Goal: Browse casually

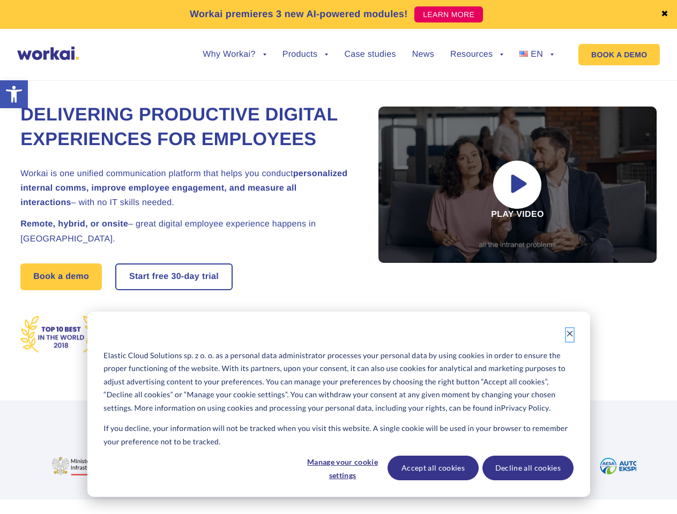
click at [570, 335] on icon "Dismiss cookie banner" at bounding box center [570, 334] width 8 height 8
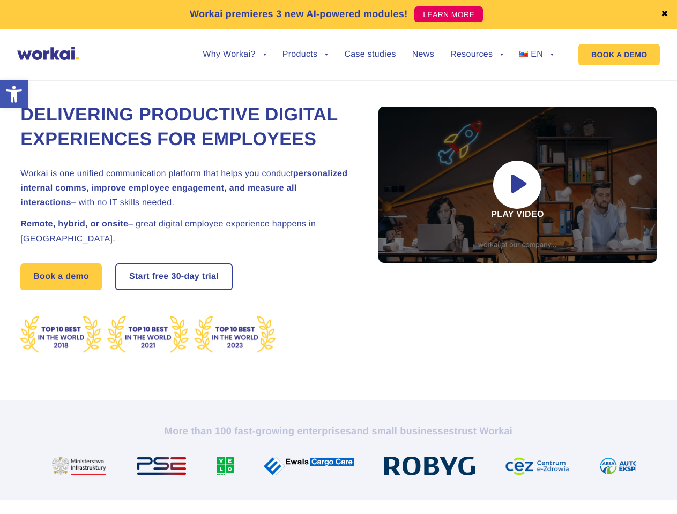
click at [342, 468] on img at bounding box center [313, 466] width 99 height 19
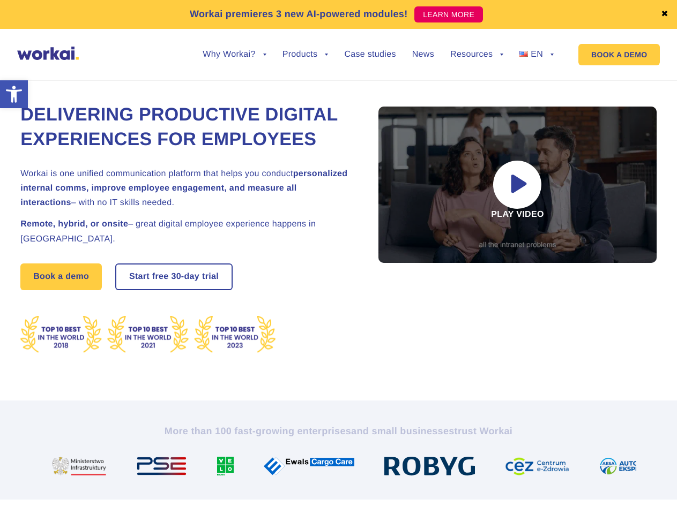
click at [432, 468] on img at bounding box center [433, 466] width 99 height 19
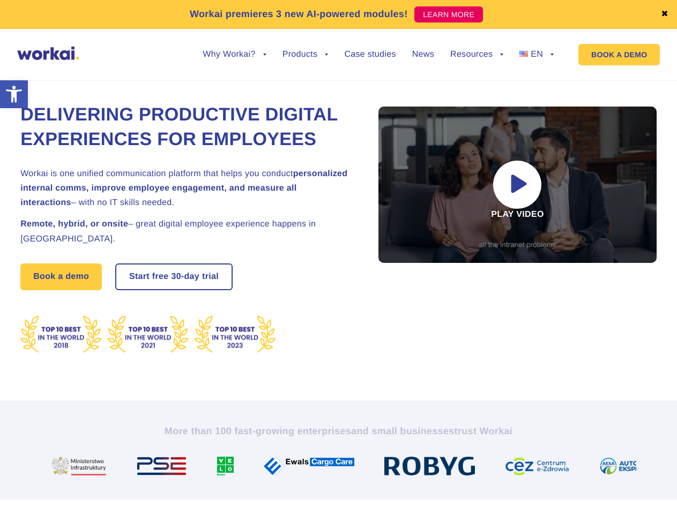
click at [527, 468] on img at bounding box center [541, 466] width 73 height 19
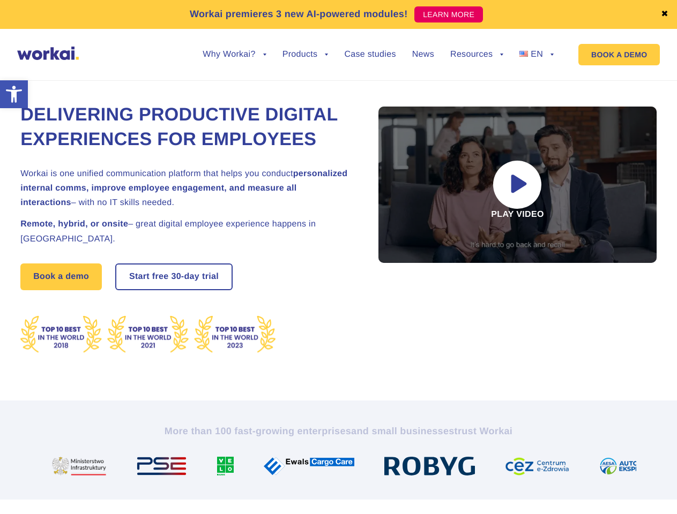
click at [665, 14] on link "✖" at bounding box center [665, 14] width 8 height 9
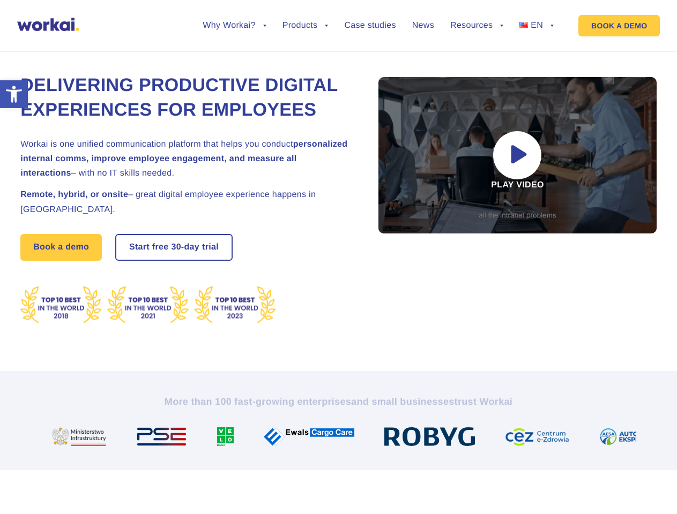
click at [234, 63] on div "Delivering Productive Digital Experiences for Employees Workai is one unified c…" at bounding box center [338, 199] width 636 height 345
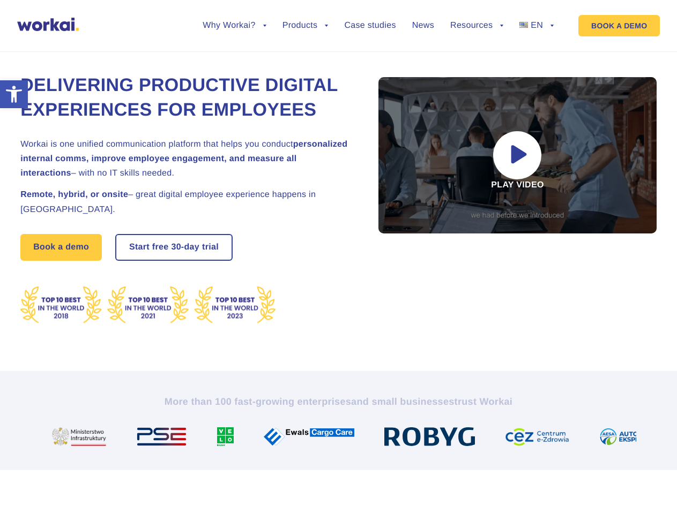
click at [234, 55] on div "Delivering Productive Digital Experiences for Employees Workai is one unified c…" at bounding box center [338, 199] width 636 height 345
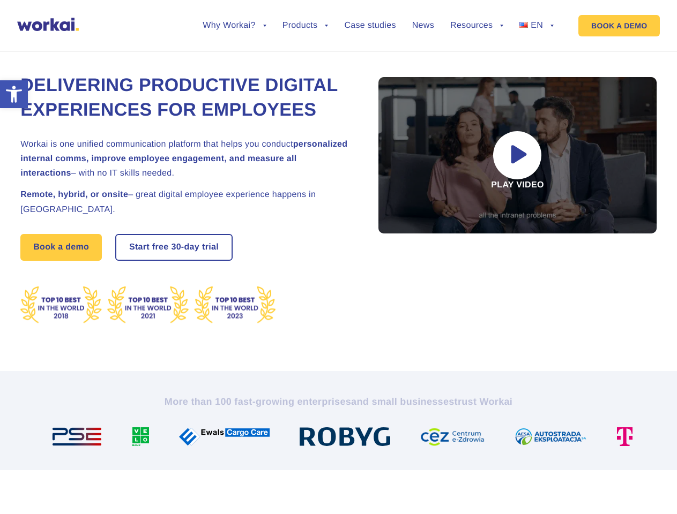
click at [305, 63] on div "Delivering Productive Digital Experiences for Employees Workai is one unified c…" at bounding box center [338, 199] width 636 height 345
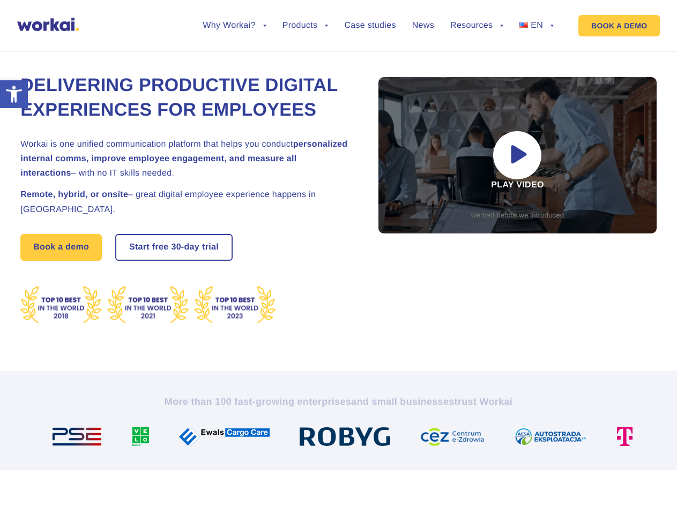
click at [476, 63] on div "Delivering Productive Digital Experiences for Employees Workai is one unified c…" at bounding box center [338, 199] width 636 height 345
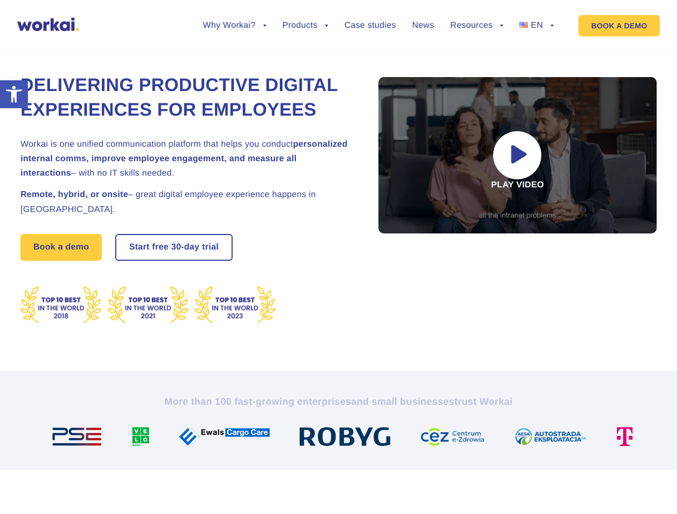
click at [476, 55] on div "Delivering Productive Digital Experiences for Employees Workai is one unified c…" at bounding box center [338, 199] width 636 height 345
